Goal: Information Seeking & Learning: Understand process/instructions

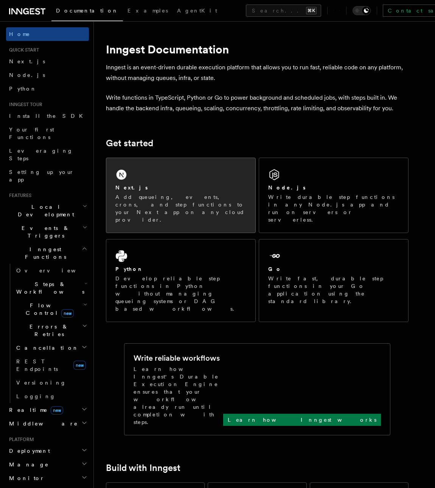
click at [157, 185] on div "Next.js" at bounding box center [180, 188] width 131 height 8
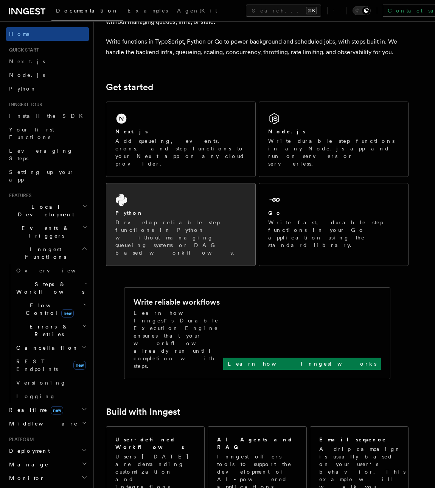
scroll to position [58, 0]
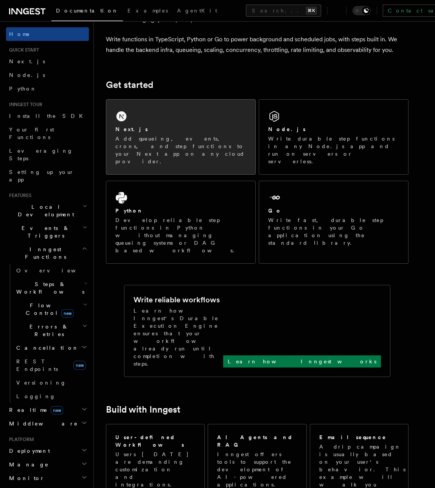
click at [212, 118] on div "Next.js Add queueing, events, crons, and step functions to your Next app on any…" at bounding box center [180, 137] width 149 height 75
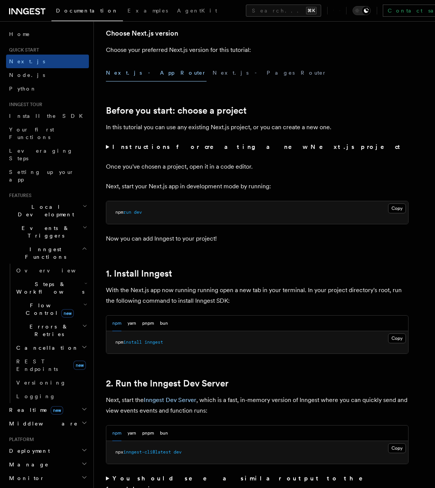
scroll to position [202, 0]
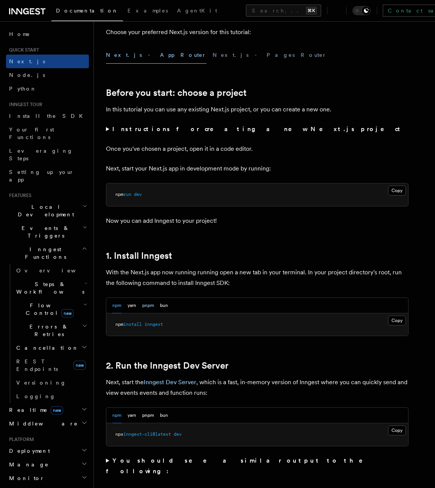
click at [147, 304] on button "pnpm" at bounding box center [148, 306] width 12 height 16
click at [401, 322] on button "Copy Copied" at bounding box center [397, 320] width 18 height 10
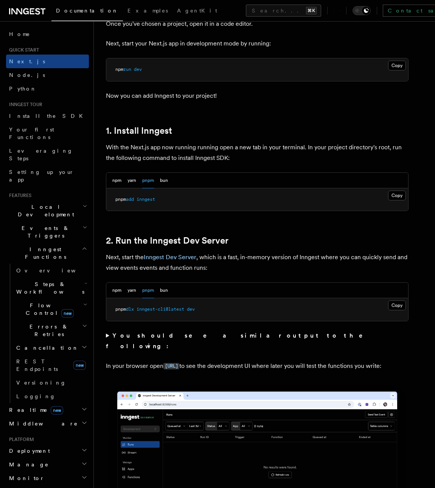
scroll to position [333, 0]
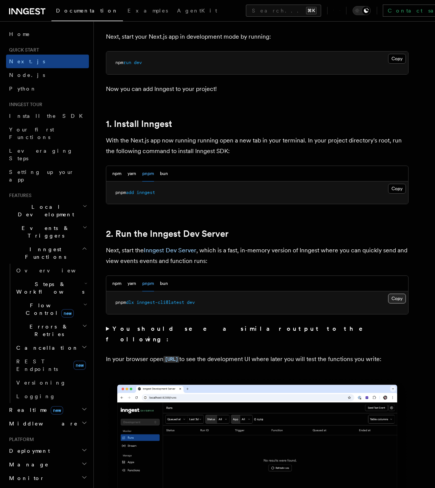
click at [396, 299] on button "Copy Copied" at bounding box center [397, 298] width 18 height 10
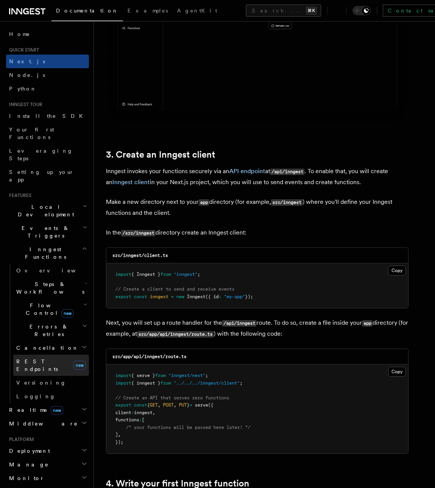
scroll to position [781, 0]
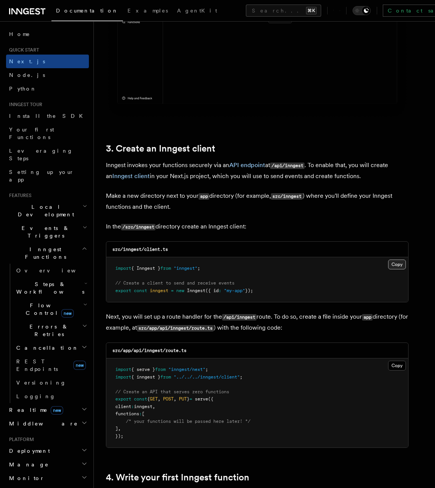
click at [399, 266] on button "Copy Copied" at bounding box center [397, 264] width 18 height 10
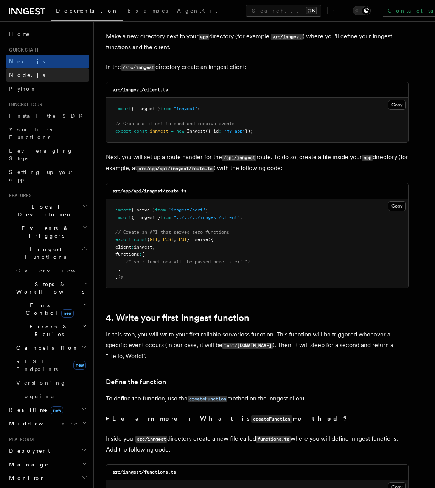
scroll to position [949, 0]
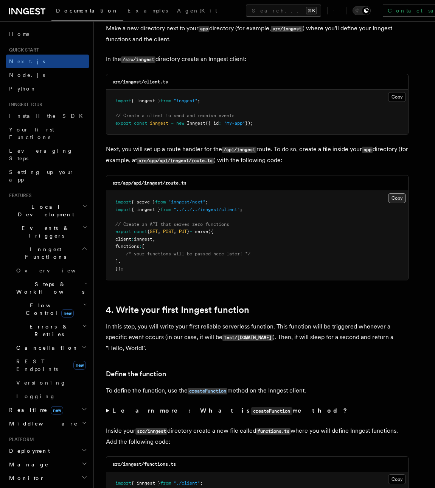
click at [397, 199] on button "Copy Copied" at bounding box center [397, 198] width 18 height 10
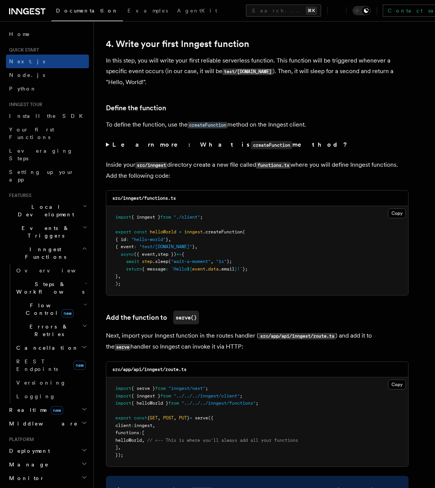
scroll to position [1233, 0]
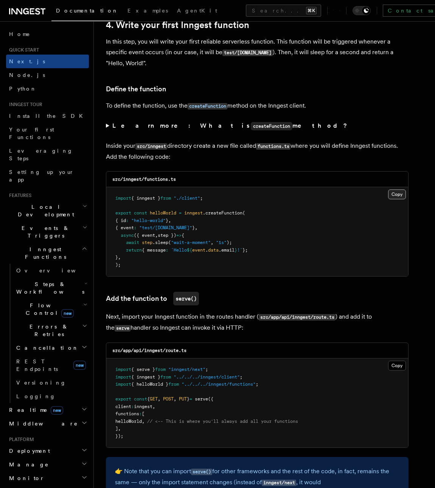
click at [396, 198] on button "Copy Copied" at bounding box center [397, 194] width 18 height 10
